Goal: Check status

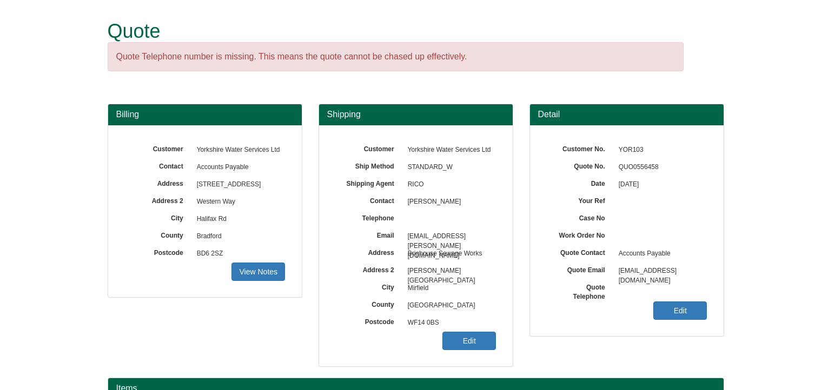
scroll to position [220, 0]
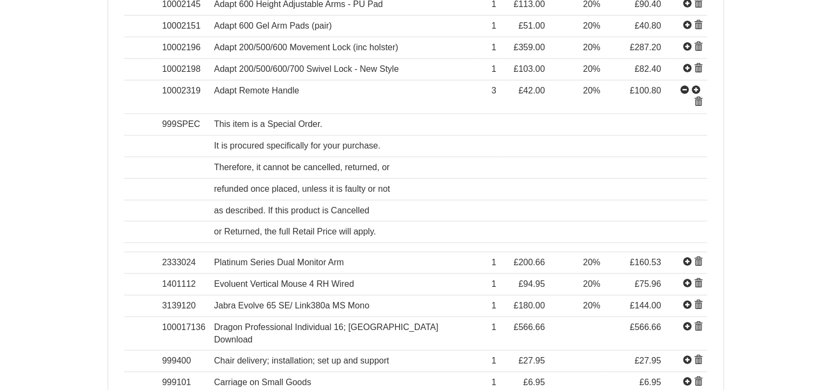
scroll to position [811, 0]
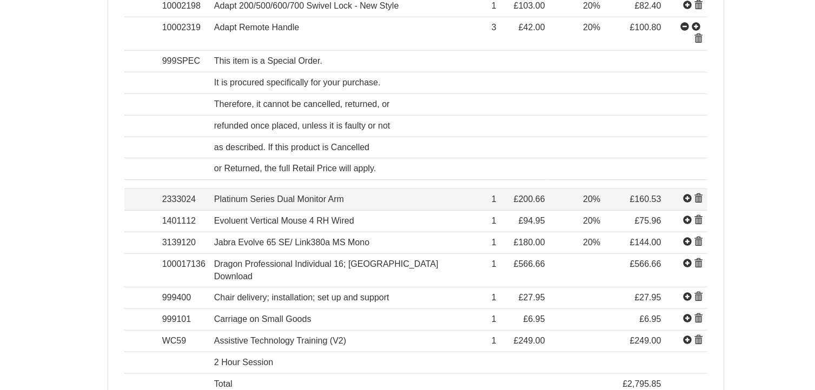
click at [698, 195] on span at bounding box center [698, 199] width 9 height 9
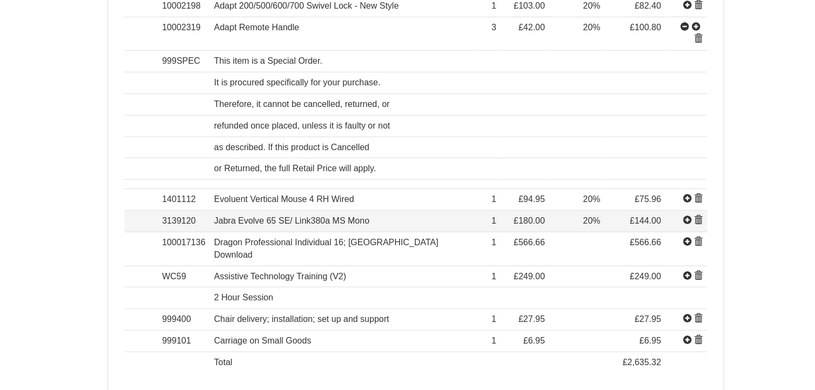
click at [700, 216] on span at bounding box center [698, 220] width 9 height 9
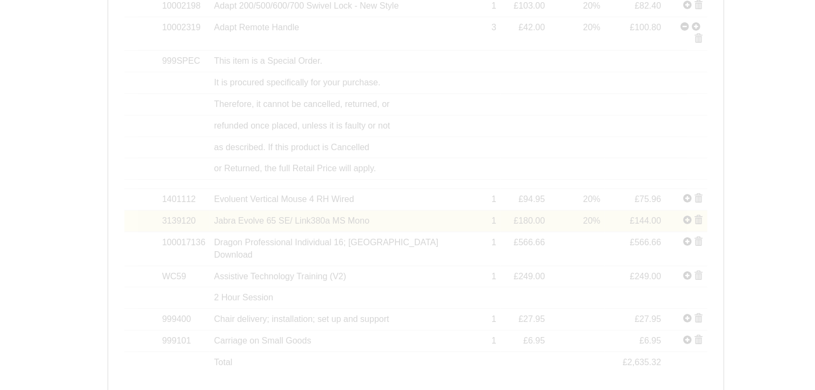
scroll to position [798, 0]
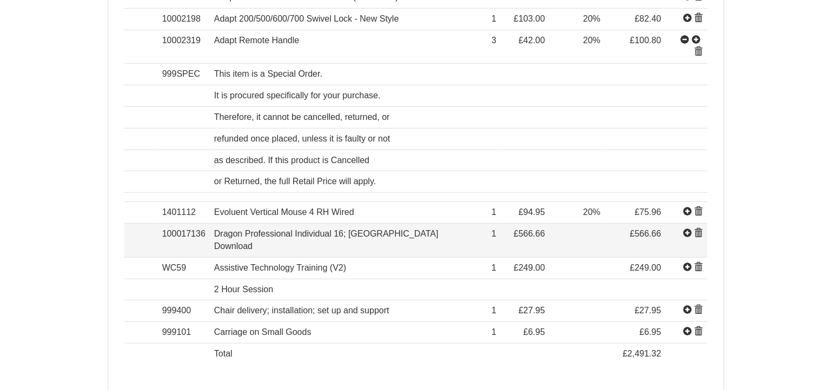
click at [698, 229] on span at bounding box center [698, 233] width 9 height 9
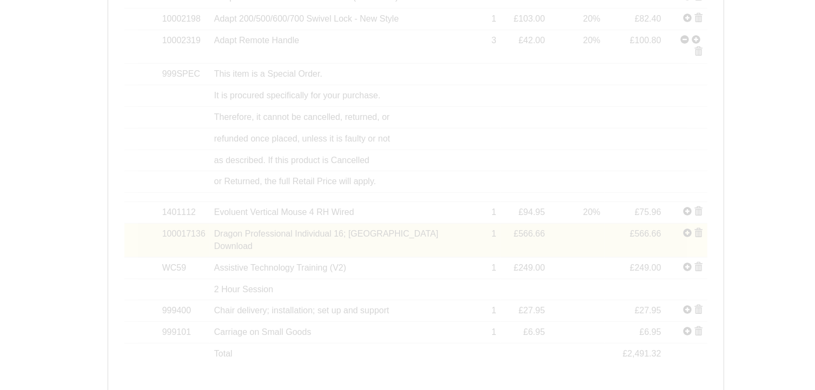
scroll to position [777, 0]
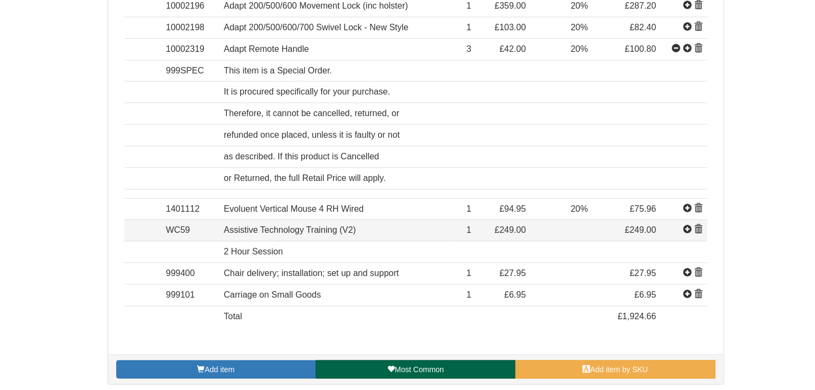
click at [698, 227] on span at bounding box center [698, 229] width 9 height 9
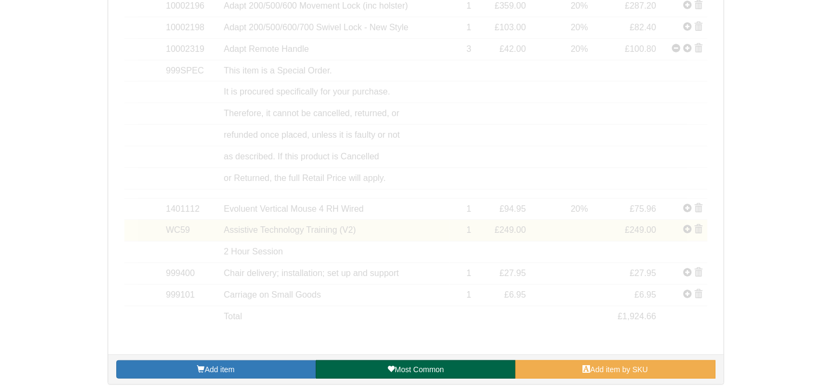
scroll to position [733, 0]
